Goal: Check status: Check status

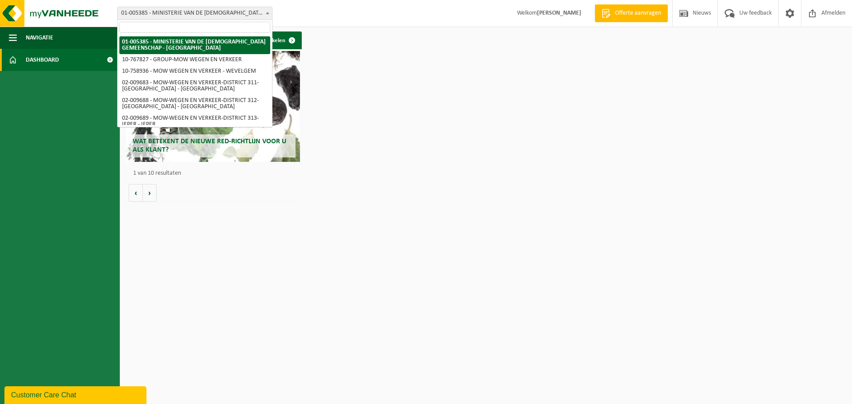
click at [248, 11] on span "01-005385 - MINISTERIE VAN DE [DEMOGRAPHIC_DATA] GEMEENSCHAP - [GEOGRAPHIC_DATA]" at bounding box center [195, 13] width 154 height 12
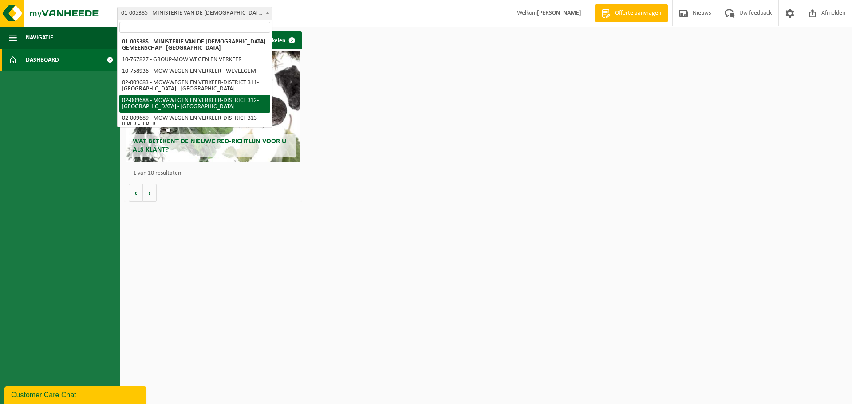
select select "1850"
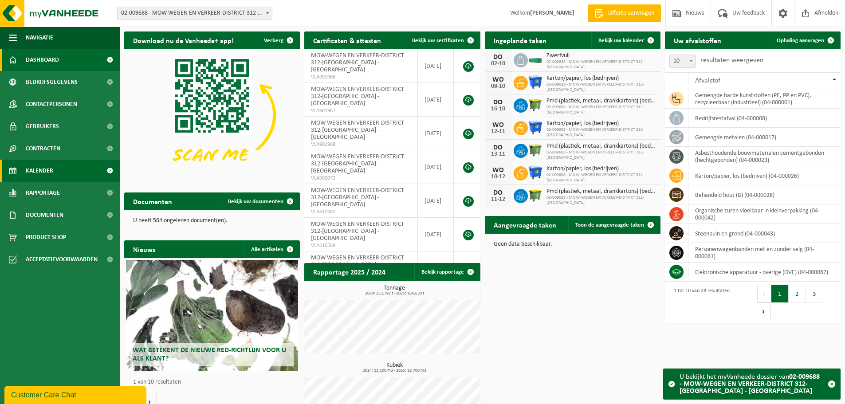
click at [48, 169] on span "Kalender" at bounding box center [40, 171] width 28 height 22
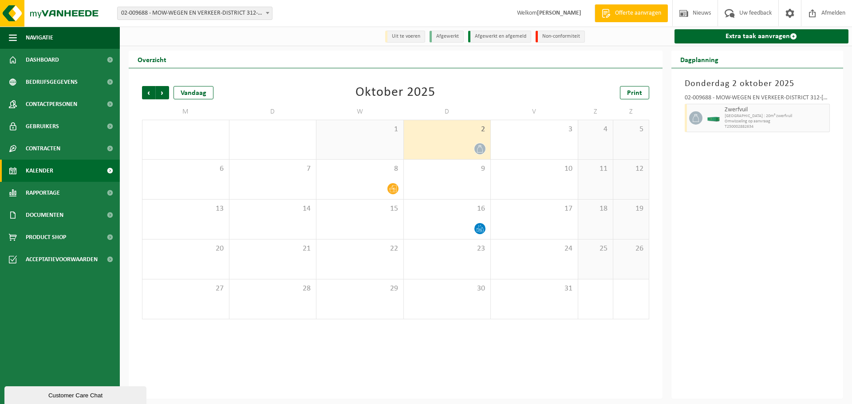
click at [439, 147] on div at bounding box center [447, 149] width 78 height 12
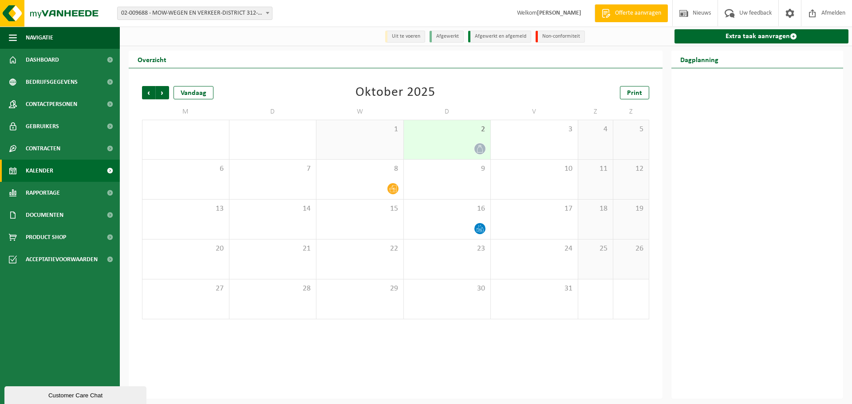
click at [473, 151] on div at bounding box center [447, 149] width 78 height 12
